Goal: Find specific page/section: Find specific page/section

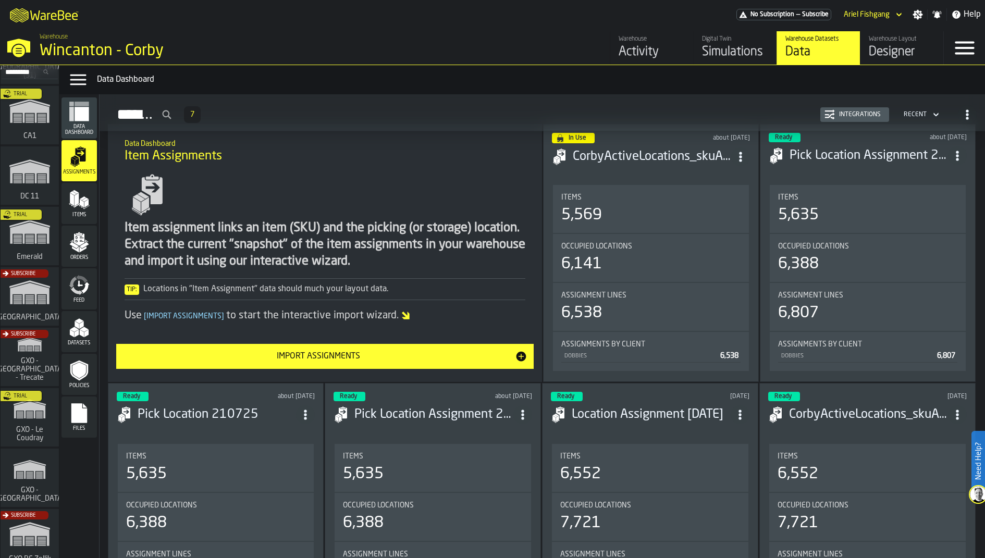
scroll to position [57, 0]
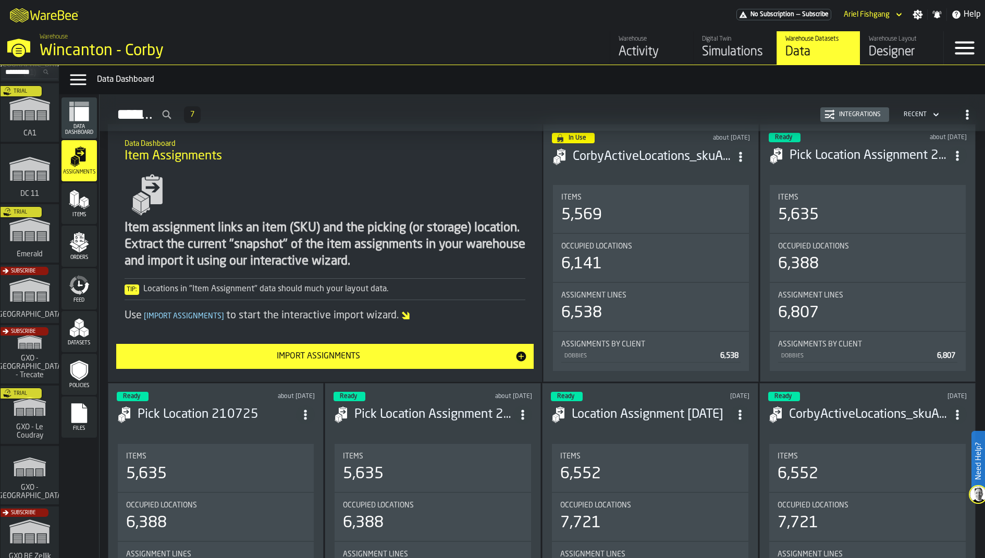
click at [38, 426] on div "Trial" at bounding box center [27, 418] width 58 height 60
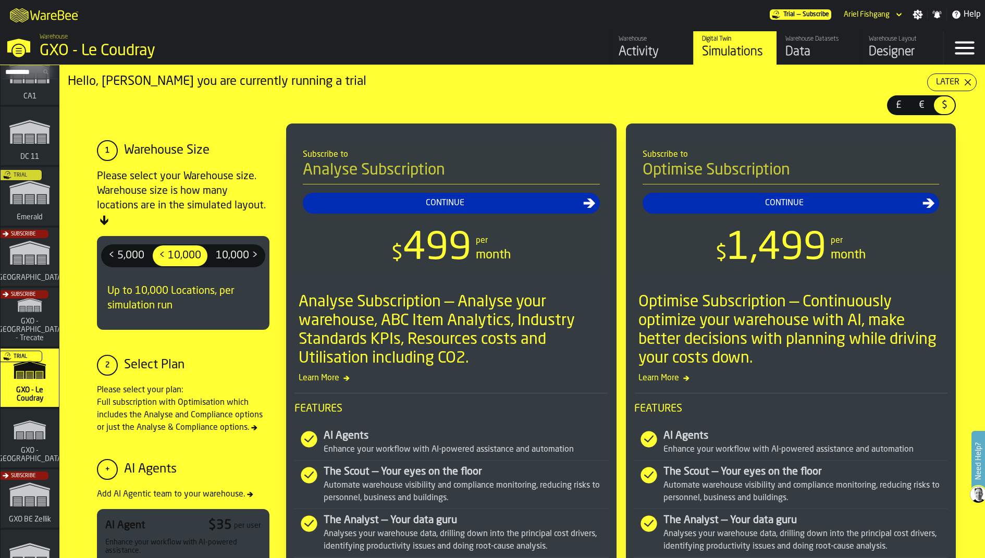
scroll to position [101, 0]
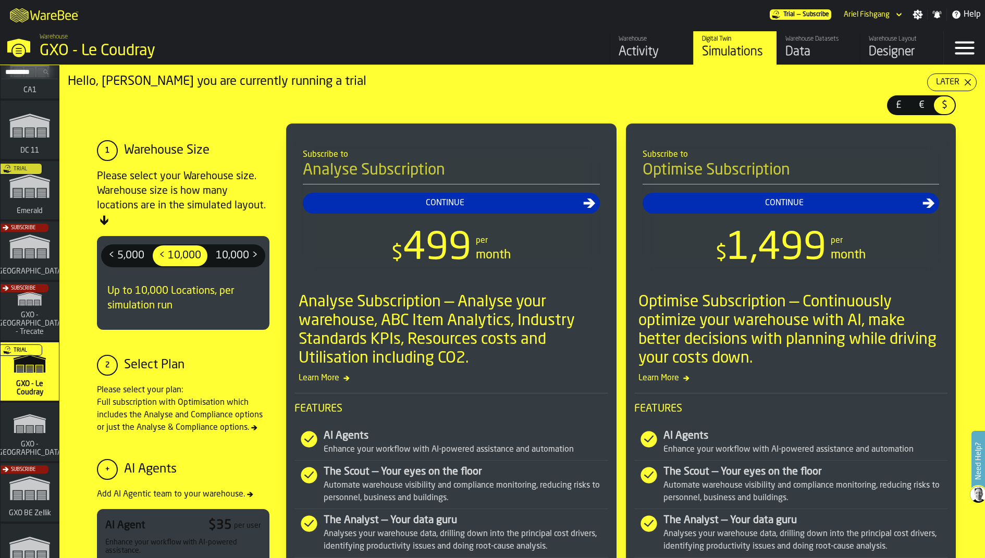
click at [40, 54] on div "GXO - Le Coudray" at bounding box center [180, 51] width 281 height 19
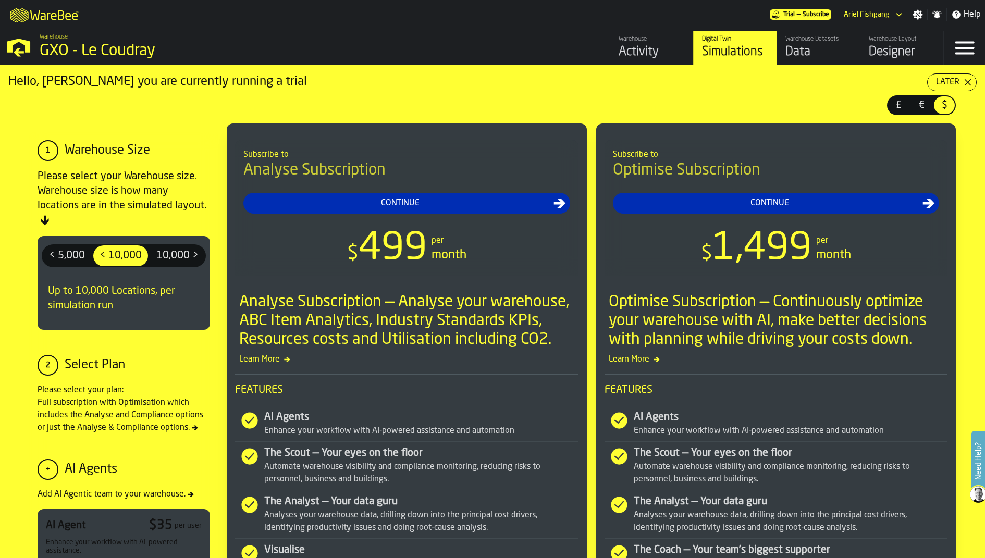
click at [143, 52] on div "GXO - Le Coudray" at bounding box center [180, 51] width 281 height 19
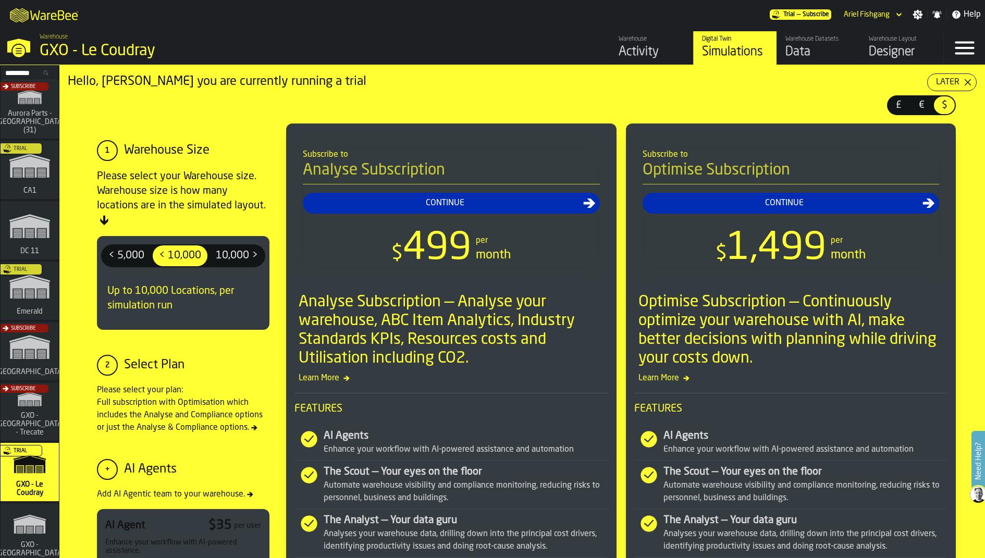
click at [44, 69] on input "Search..." at bounding box center [30, 72] width 54 height 11
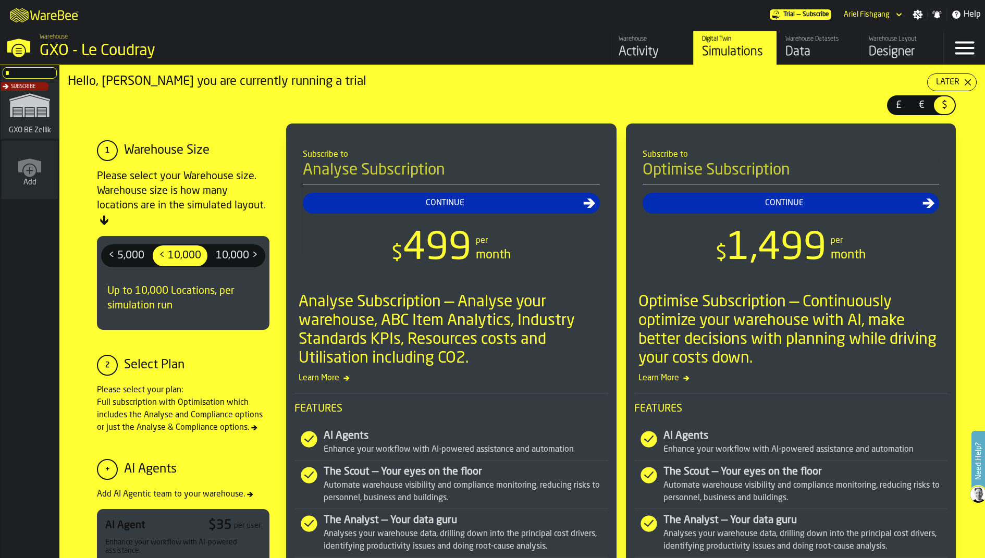
type input "*"
click at [44, 105] on div "Subscribe" at bounding box center [27, 112] width 58 height 60
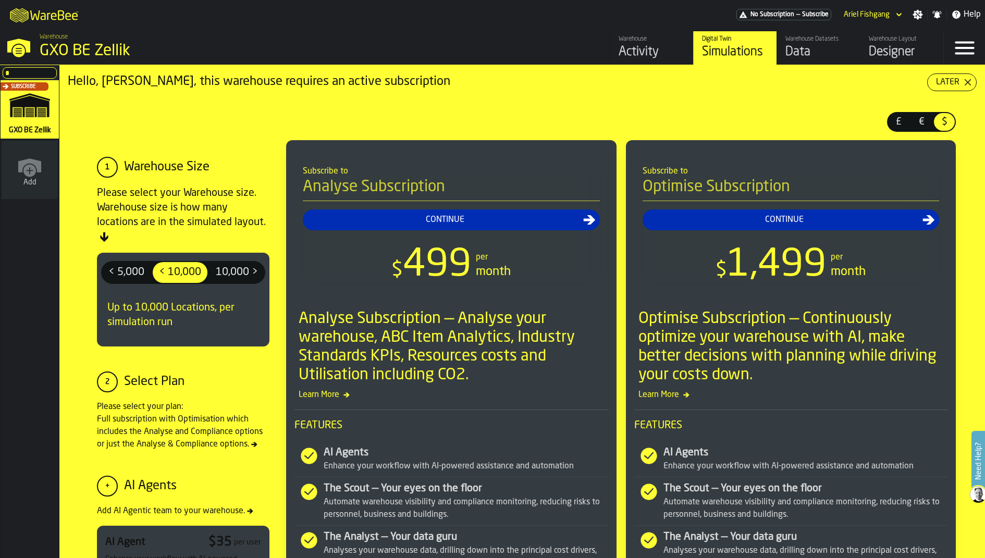
click at [889, 52] on div "Designer" at bounding box center [902, 52] width 66 height 17
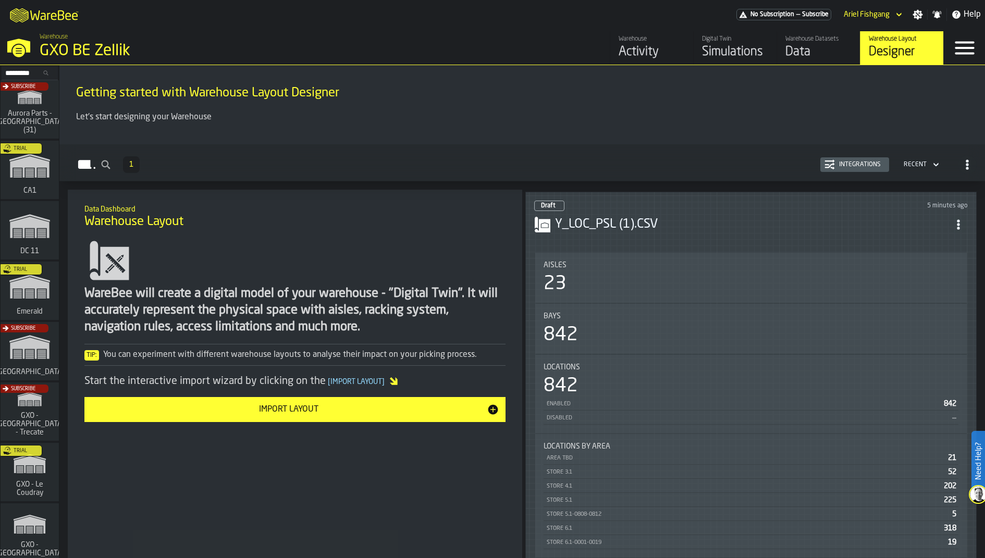
click at [848, 166] on div "Integrations" at bounding box center [860, 164] width 50 height 7
